Goal: Task Accomplishment & Management: Manage account settings

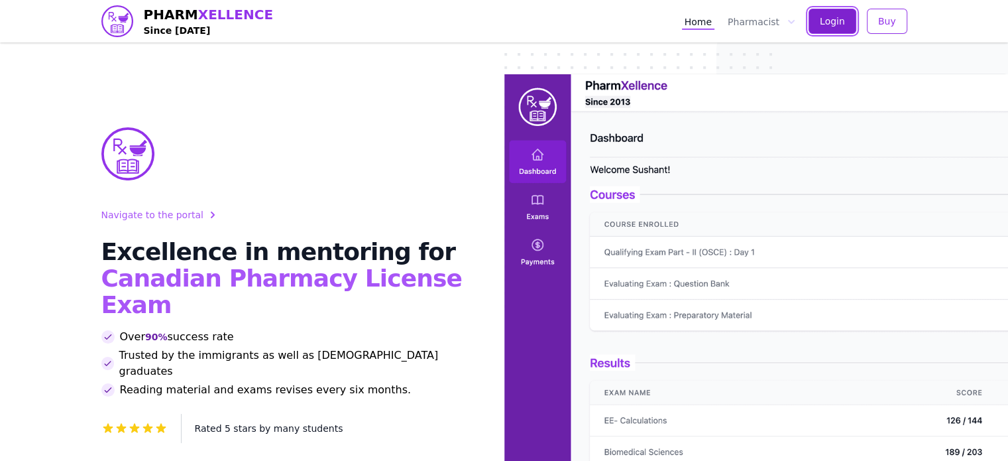
click at [818, 25] on button "Login" at bounding box center [833, 21] width 48 height 25
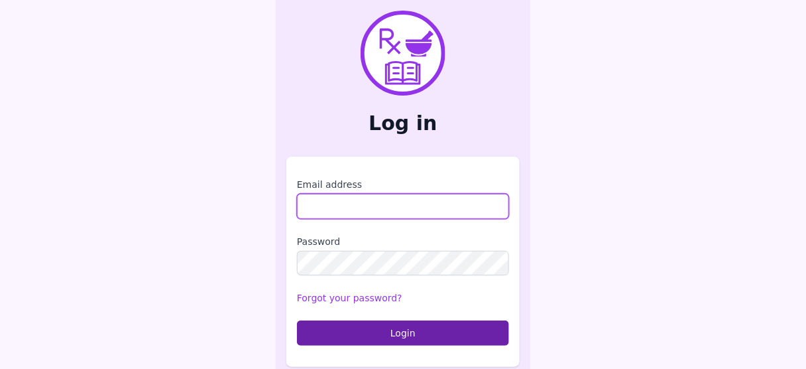
click at [355, 209] on input "Email address" at bounding box center [403, 206] width 212 height 25
type input "**********"
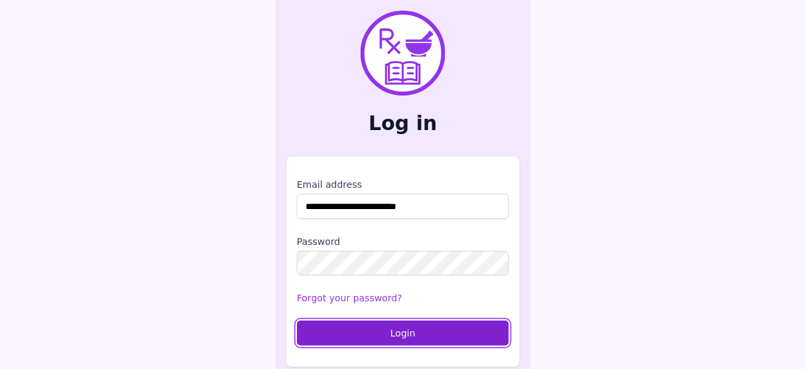
click at [434, 327] on button "Login" at bounding box center [403, 332] width 212 height 25
